Goal: Find specific page/section: Find specific page/section

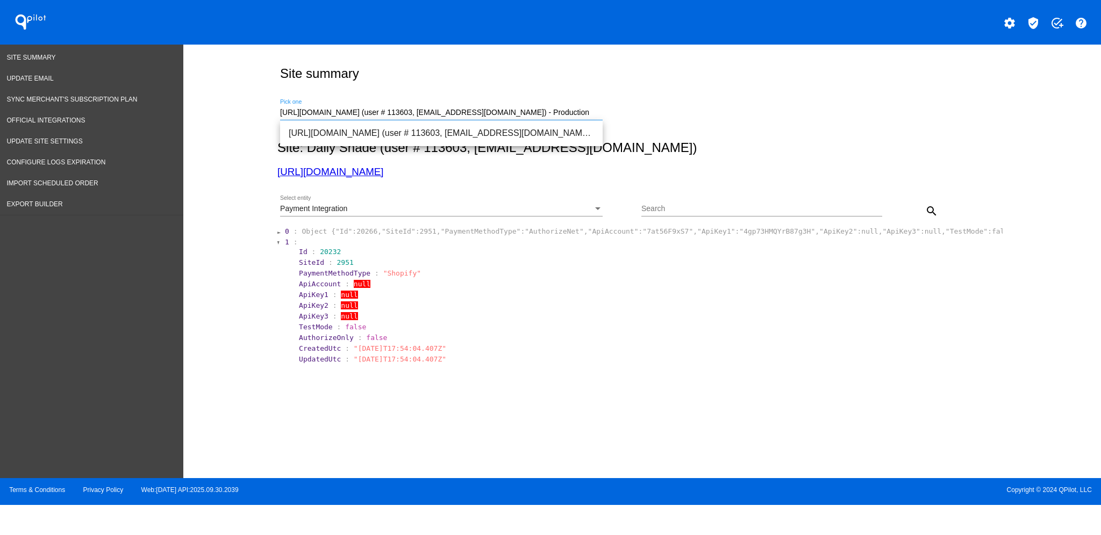
drag, startPoint x: 587, startPoint y: 108, endPoint x: 233, endPoint y: 17, distance: 365.2
click at [181, 105] on div "Site Summary Update Email Sync Merchant's Subscription Plan Official Integratio…" at bounding box center [550, 262] width 1101 height 434
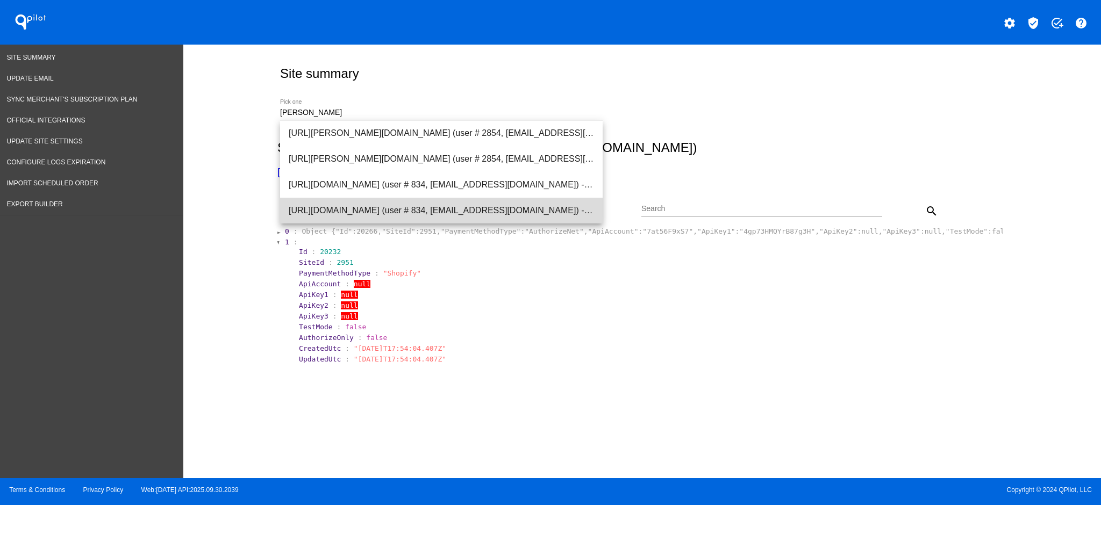
click at [489, 198] on span "[URL][DOMAIN_NAME] (user # 834, [EMAIL_ADDRESS][DOMAIN_NAME]) - Production" at bounding box center [441, 211] width 305 height 26
type input "[URL][DOMAIN_NAME] (user # 834, [EMAIL_ADDRESS][DOMAIN_NAME]) - Production"
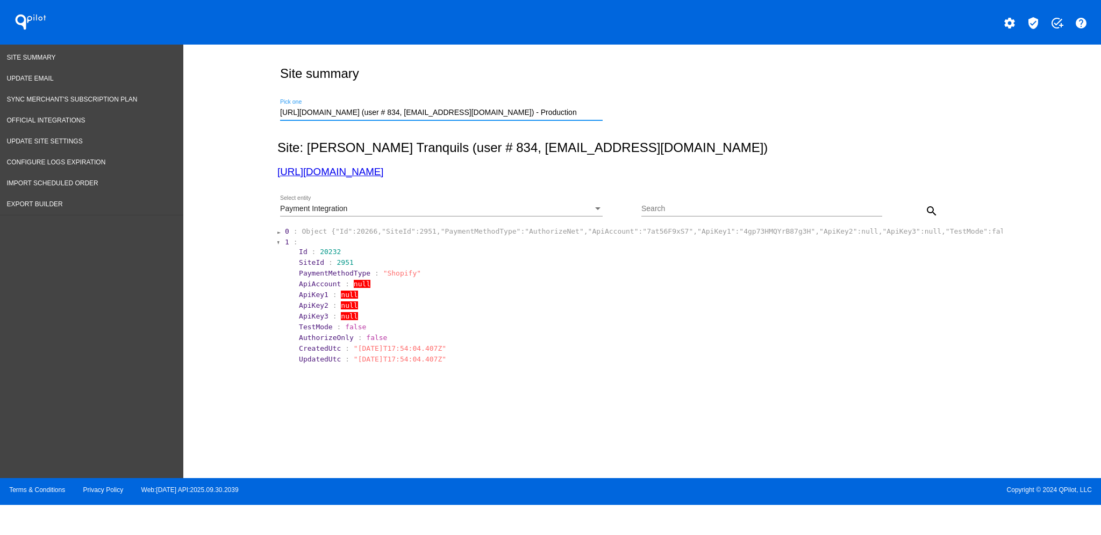
click at [573, 212] on div "Payment Integration" at bounding box center [436, 209] width 313 height 9
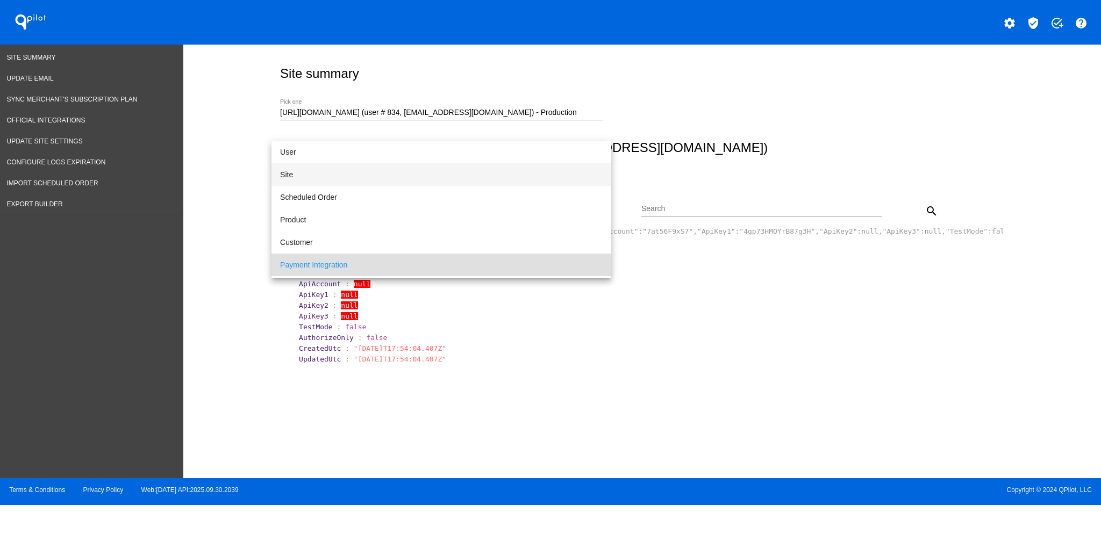
click at [514, 167] on span "Site" at bounding box center [441, 174] width 323 height 23
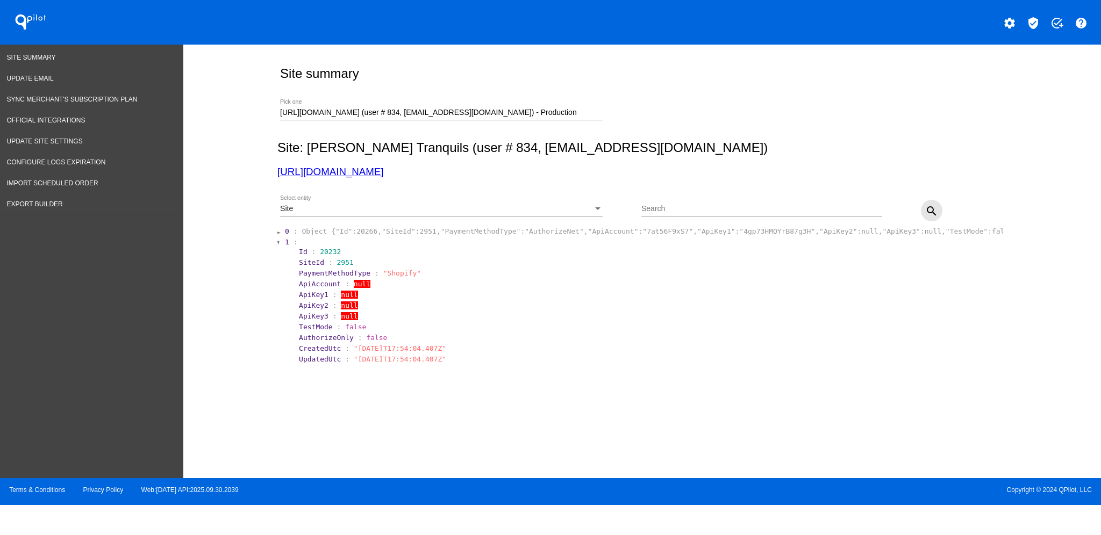
click at [933, 205] on mat-icon "search" at bounding box center [931, 211] width 13 height 13
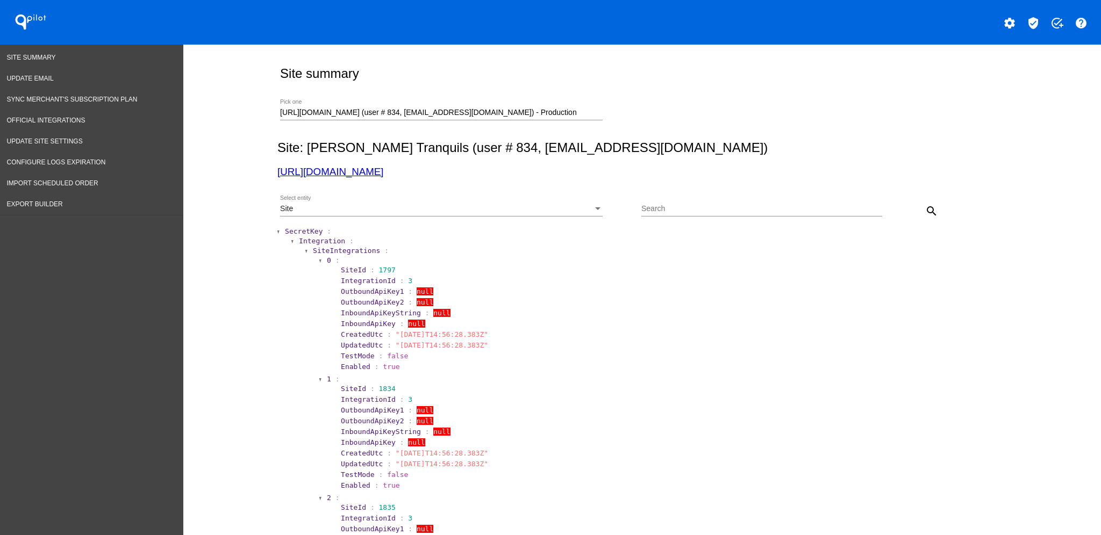
click at [285, 231] on span "SecretKey" at bounding box center [304, 231] width 38 height 8
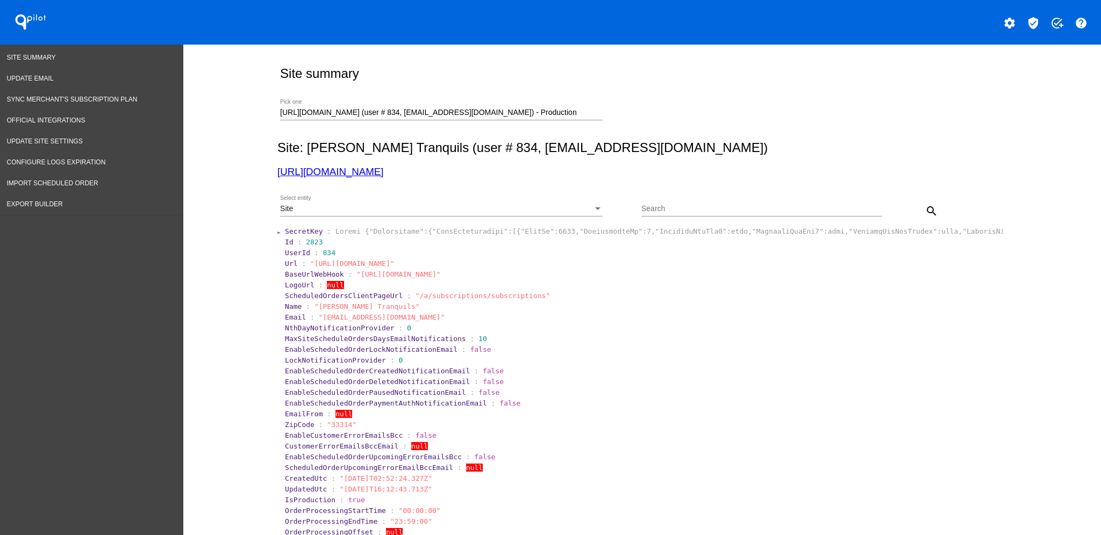
click at [394, 208] on div "Site" at bounding box center [436, 209] width 313 height 9
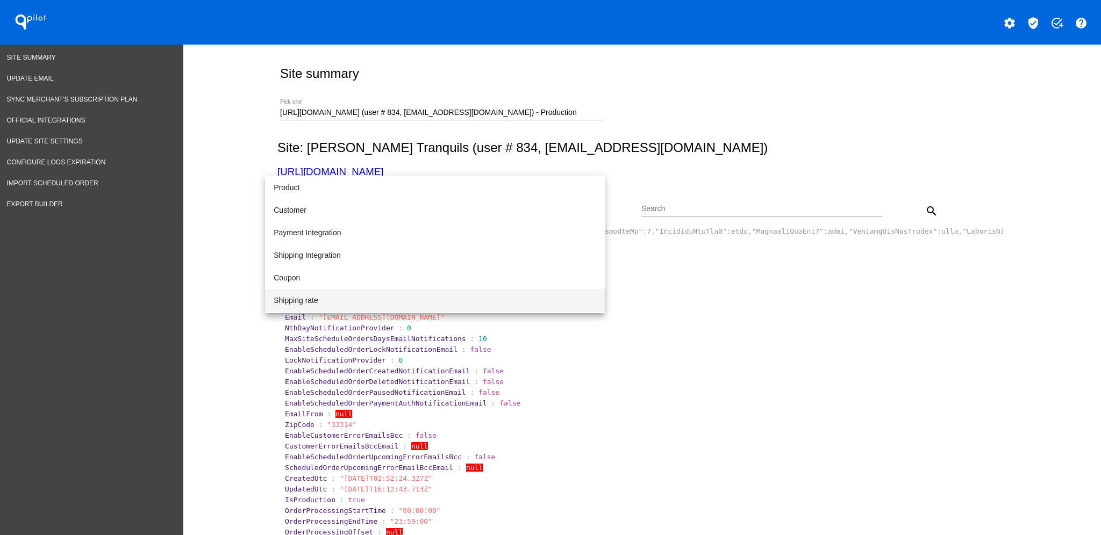
scroll to position [110, 0]
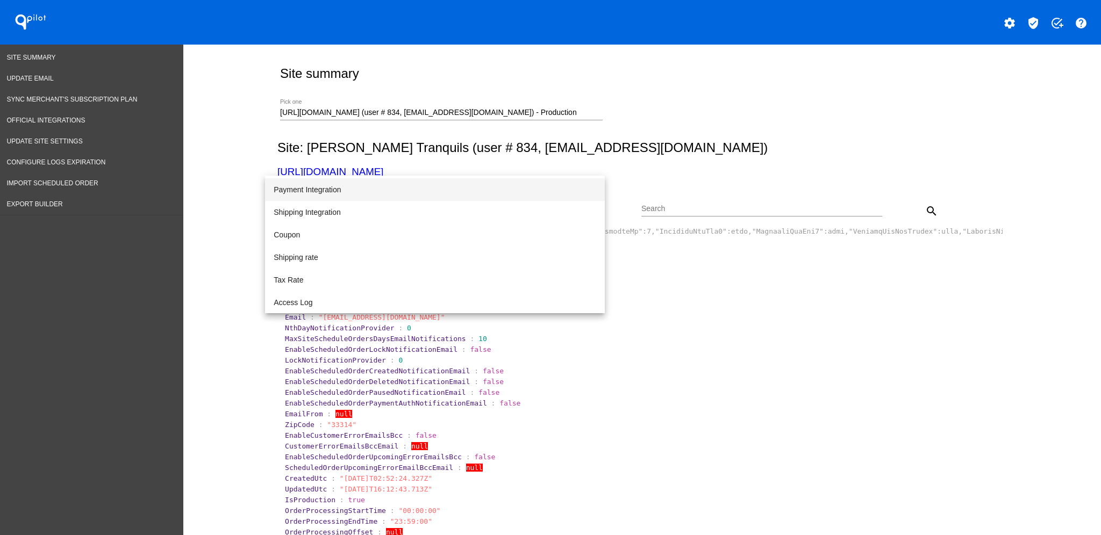
click at [405, 189] on span "Payment Integration" at bounding box center [435, 189] width 323 height 23
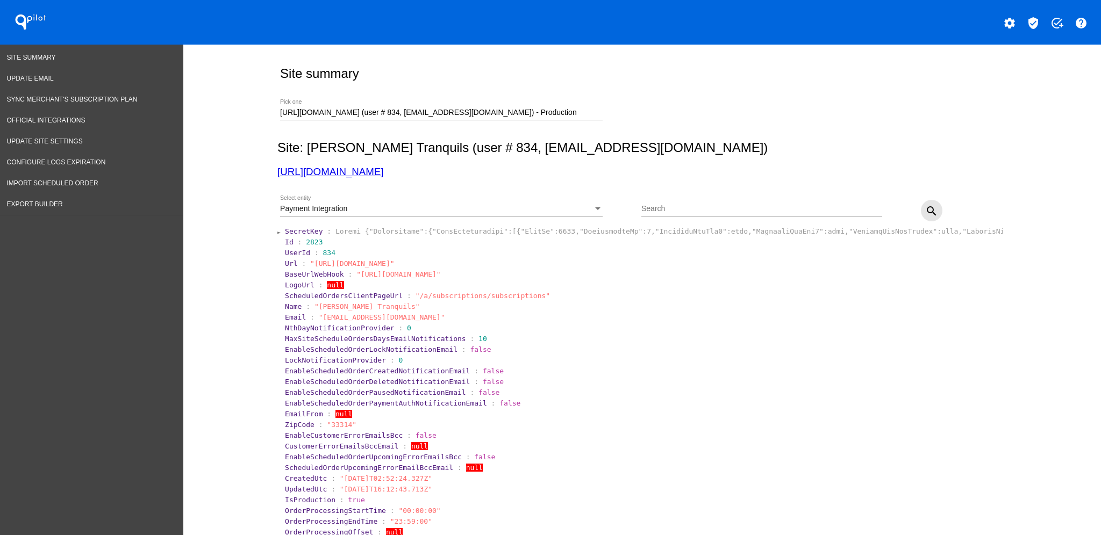
click at [925, 215] on mat-icon "search" at bounding box center [931, 211] width 13 height 13
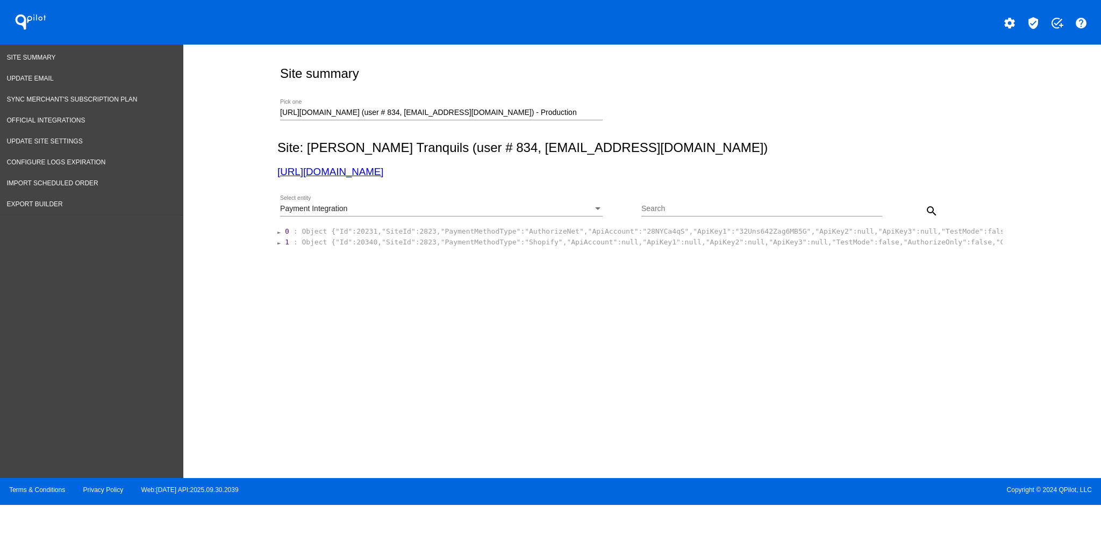
click at [600, 242] on span "Object {"Id":20340,"SiteId":2823,"PaymentMethodType":"Shopify","ApiAccount":nul…" at bounding box center [800, 242] width 997 height 8
